Goal: Information Seeking & Learning: Find specific fact

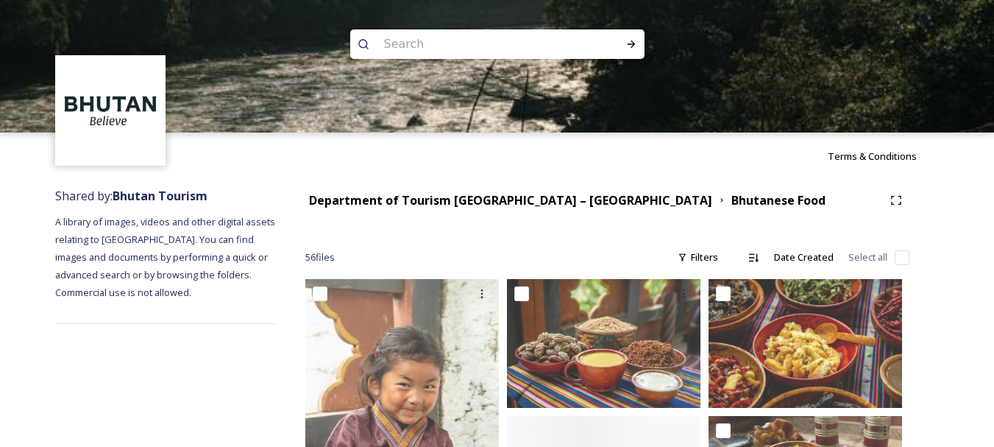
click at [487, 43] on input at bounding box center [478, 44] width 202 height 32
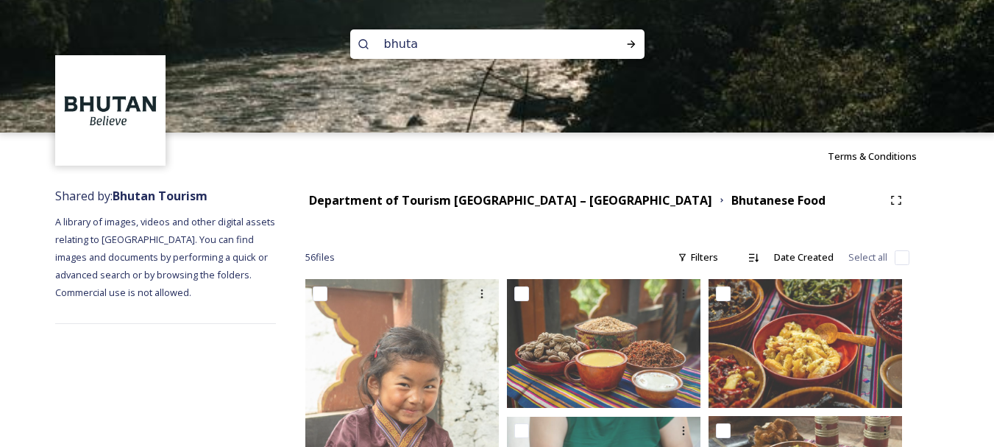
type input "[GEOGRAPHIC_DATA]"
click at [626, 41] on icon at bounding box center [632, 44] width 12 height 12
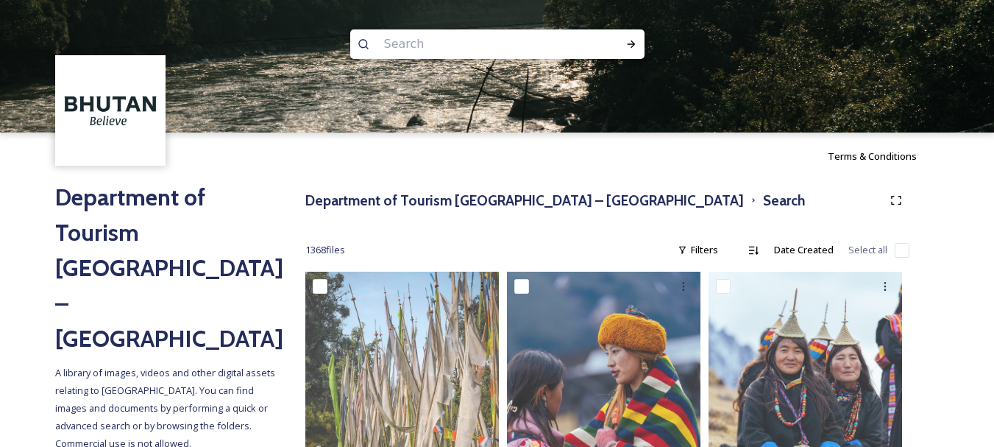
click at [423, 46] on input at bounding box center [478, 44] width 202 height 32
type input "punakha"
click at [631, 46] on icon at bounding box center [631, 43] width 8 height 7
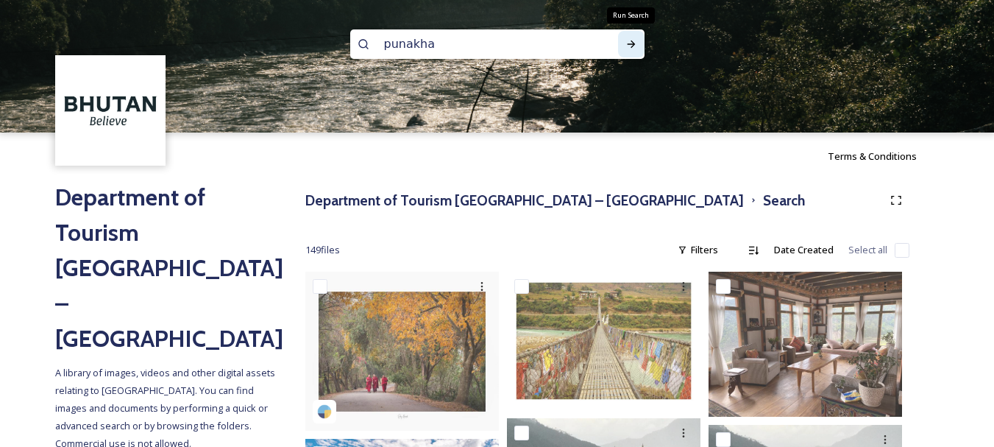
click at [631, 46] on icon at bounding box center [631, 43] width 8 height 7
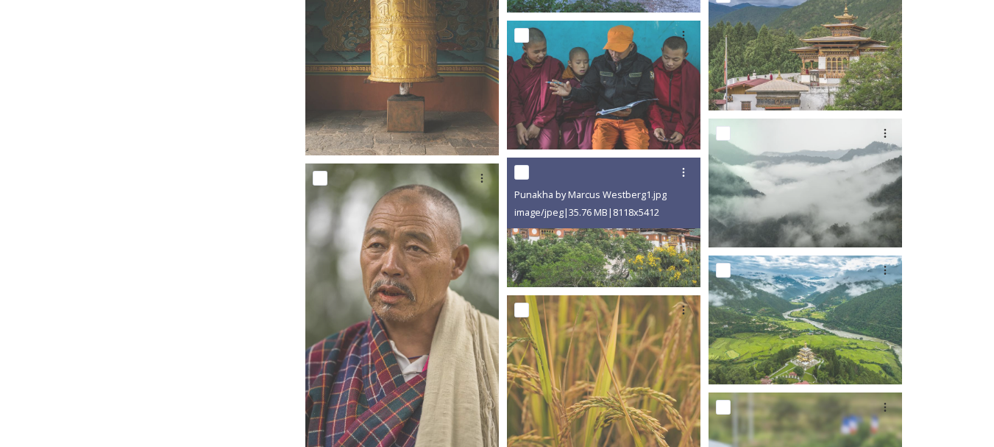
scroll to position [2442, 0]
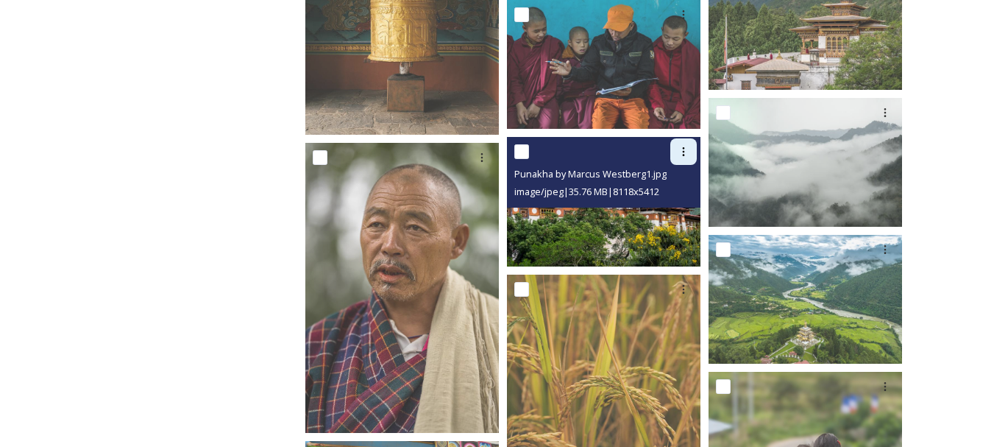
click at [681, 155] on icon at bounding box center [684, 152] width 12 height 12
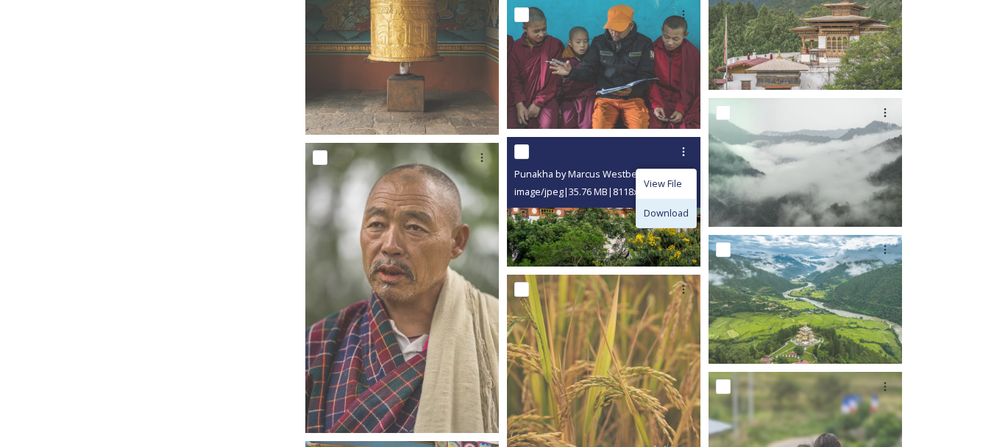
click at [676, 213] on span "Download" at bounding box center [666, 213] width 45 height 14
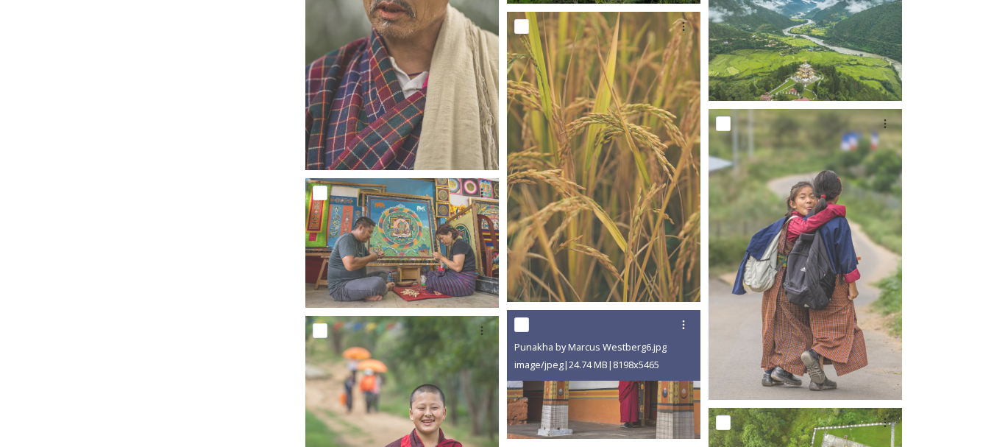
scroll to position [2706, 0]
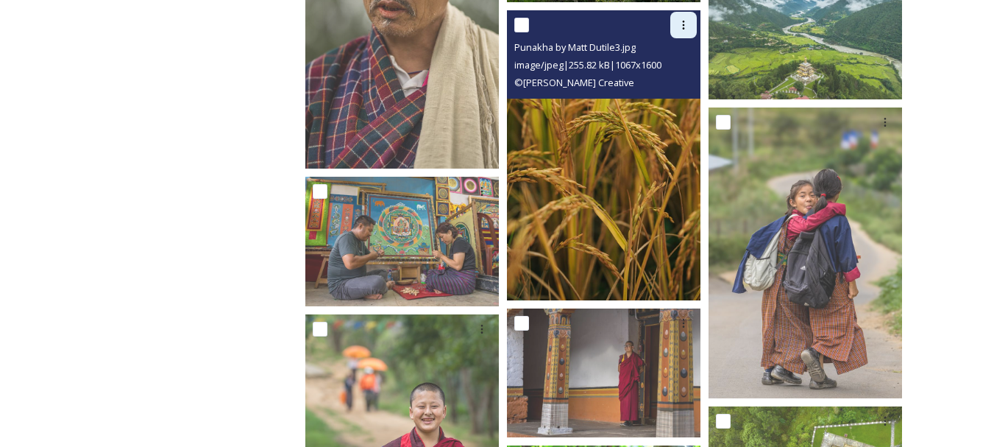
click at [687, 29] on icon at bounding box center [684, 25] width 12 height 12
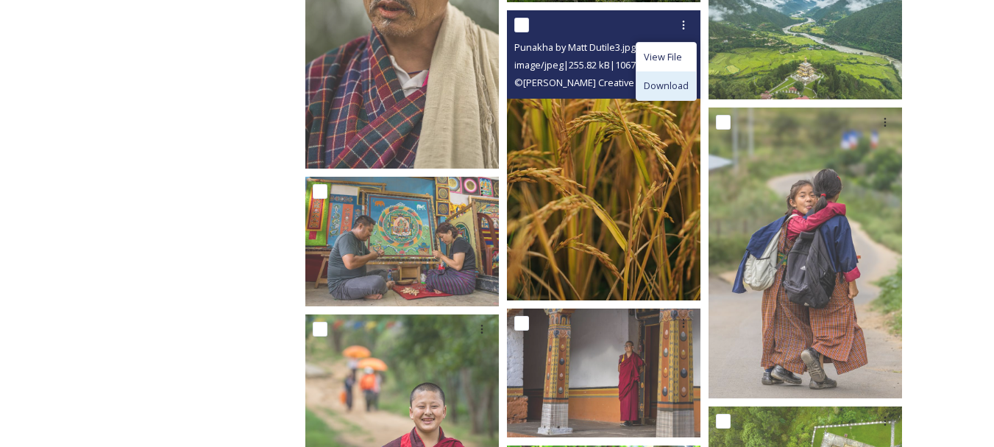
click at [678, 93] on span "Download" at bounding box center [666, 86] width 45 height 14
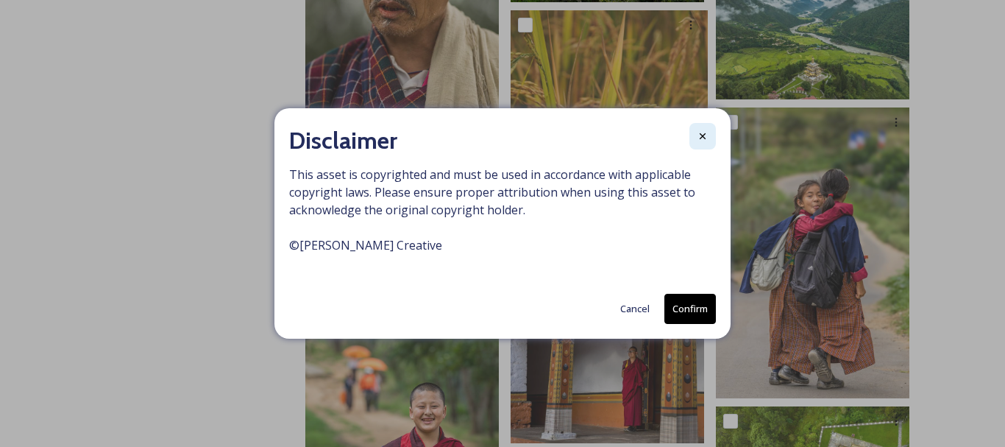
click at [701, 133] on icon at bounding box center [703, 136] width 6 height 6
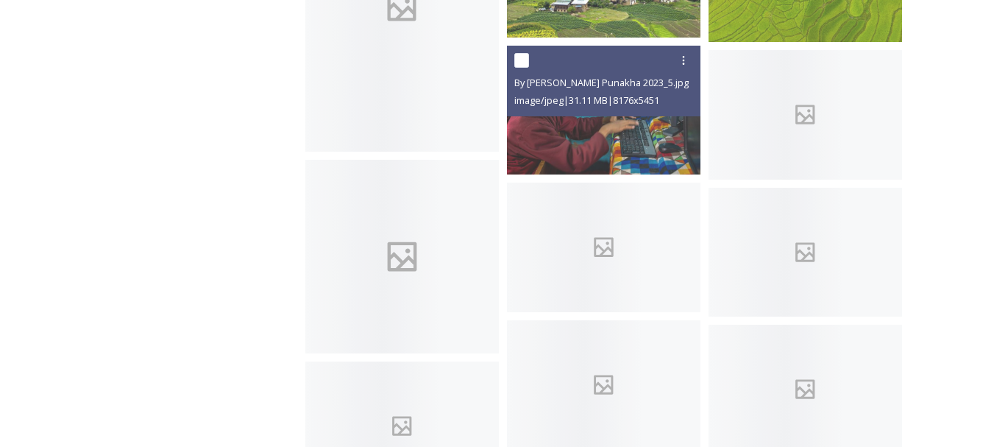
scroll to position [4139, 0]
